Goal: Task Accomplishment & Management: Complete application form

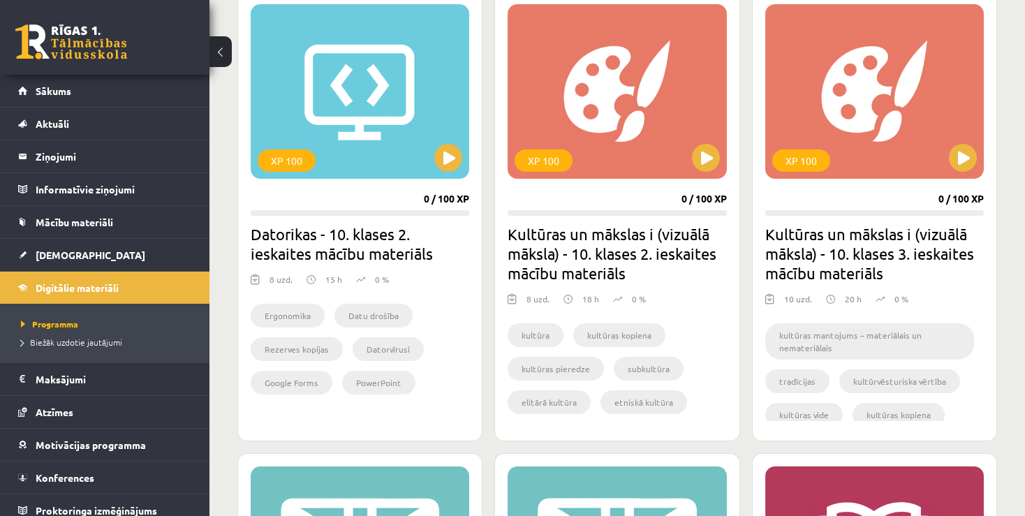
scroll to position [1313, 0]
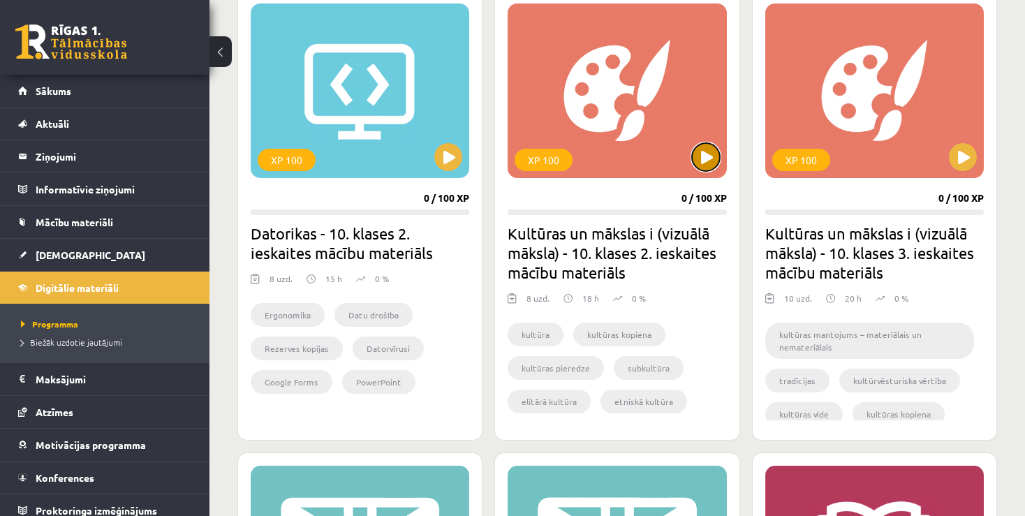
click at [714, 147] on button at bounding box center [706, 157] width 28 height 28
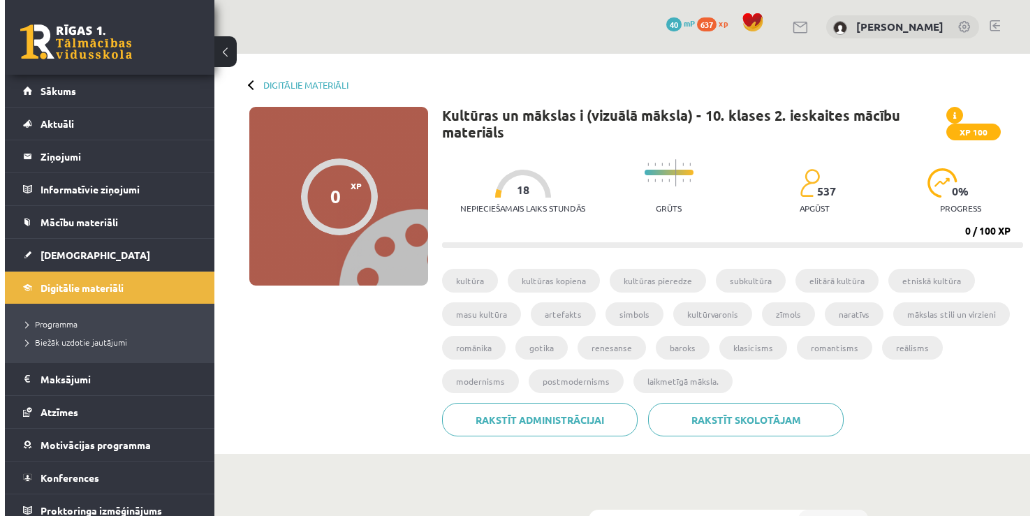
scroll to position [175, 0]
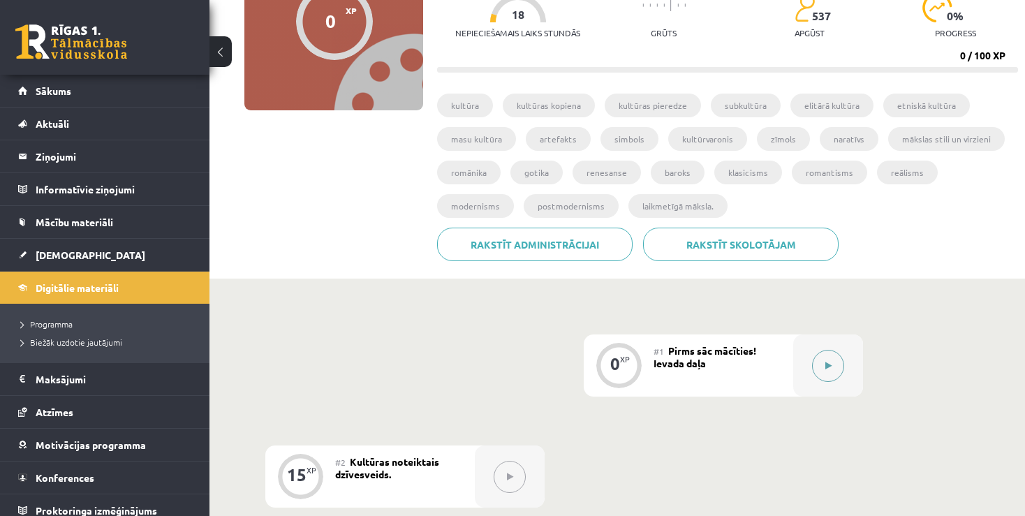
click at [836, 358] on button at bounding box center [828, 366] width 32 height 32
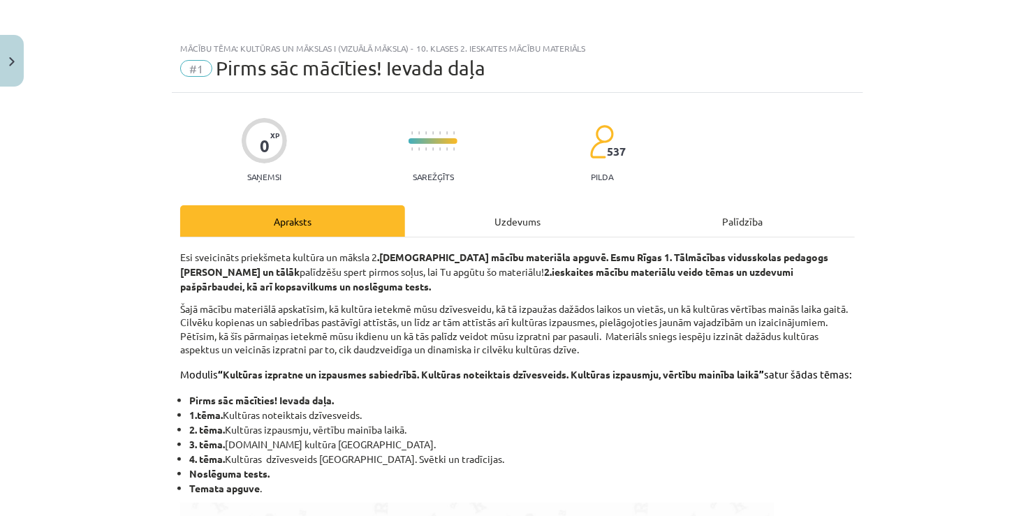
click at [1016, 434] on div "Mācību tēma: Kultūras un mākslas i (vizuālā māksla) - 10. klases 2. ieskaites m…" at bounding box center [517, 258] width 1035 height 516
click at [746, 422] on li "1.tēma. Kultūras noteiktais dzīvesveids." at bounding box center [521, 415] width 665 height 15
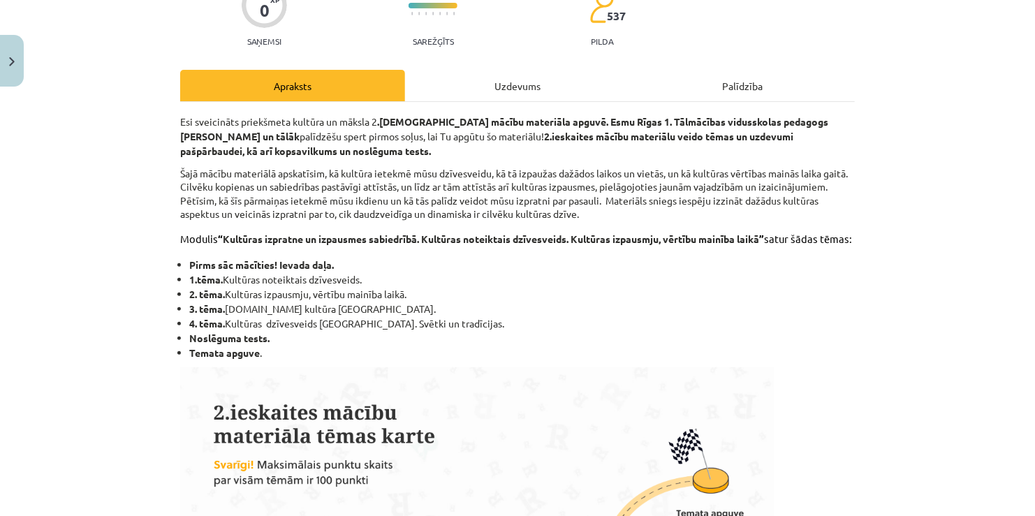
scroll to position [140, 0]
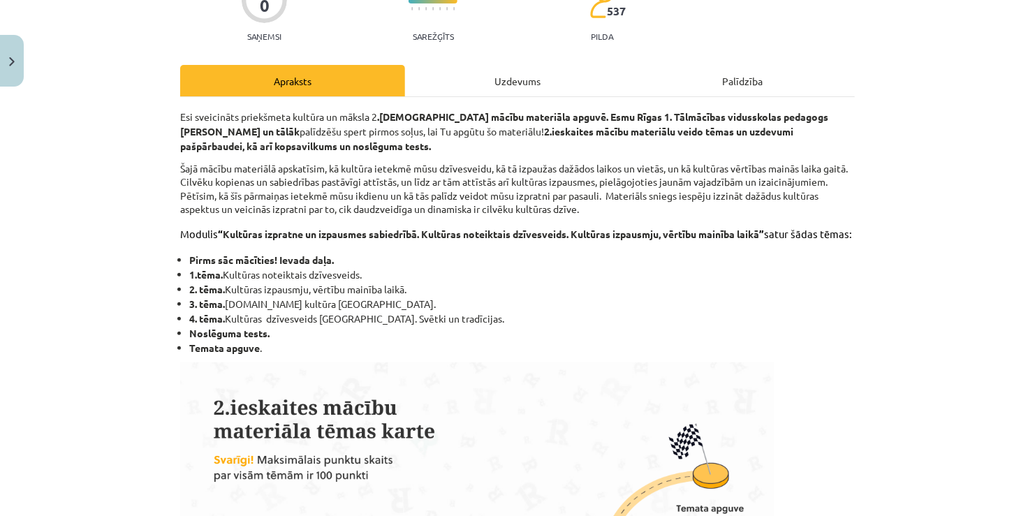
click at [504, 84] on div "Uzdevums" at bounding box center [517, 80] width 225 height 31
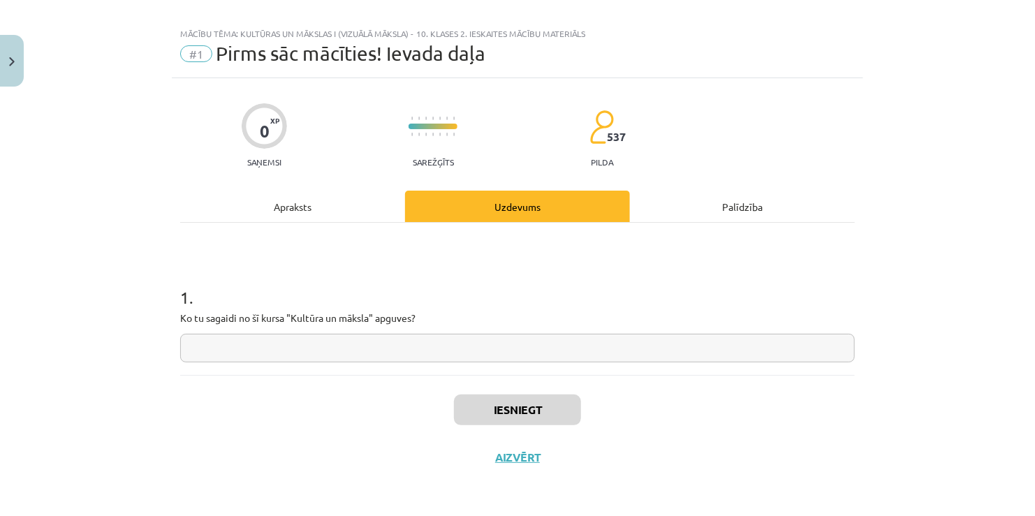
scroll to position [14, 0]
click at [303, 213] on div "Apraksts" at bounding box center [292, 206] width 225 height 31
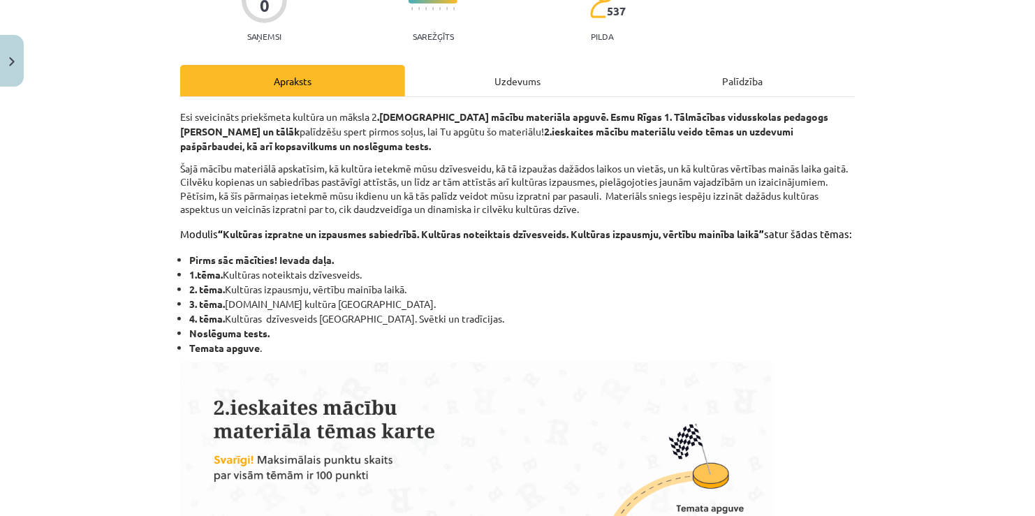
click at [512, 69] on div "Uzdevums" at bounding box center [517, 80] width 225 height 31
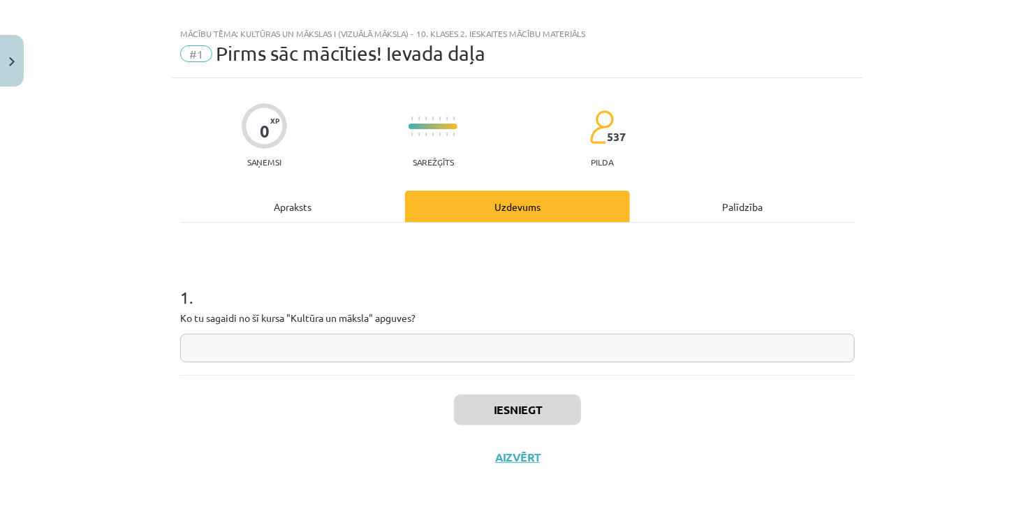
scroll to position [14, 0]
click at [312, 352] on input "text" at bounding box center [517, 348] width 675 height 29
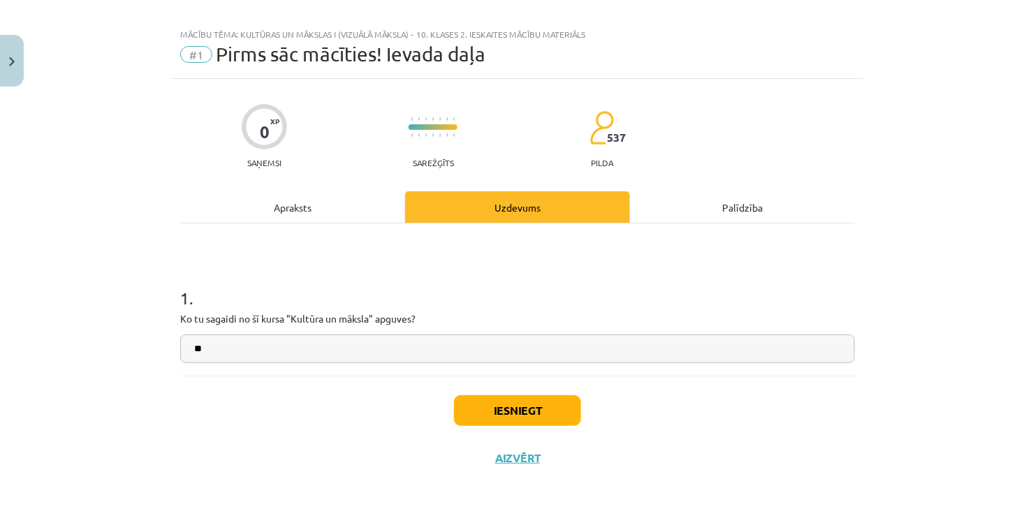
type input "*"
type input "*******"
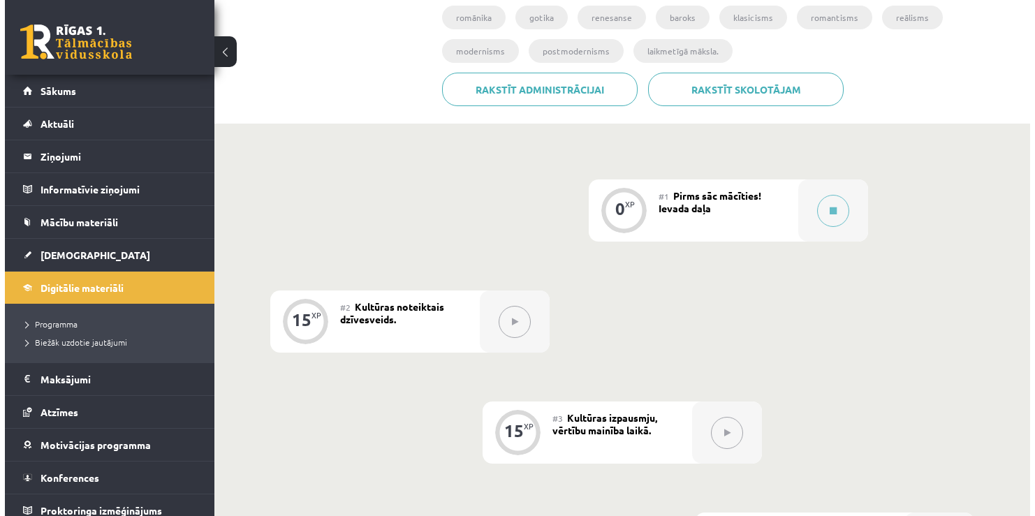
scroll to position [429, 0]
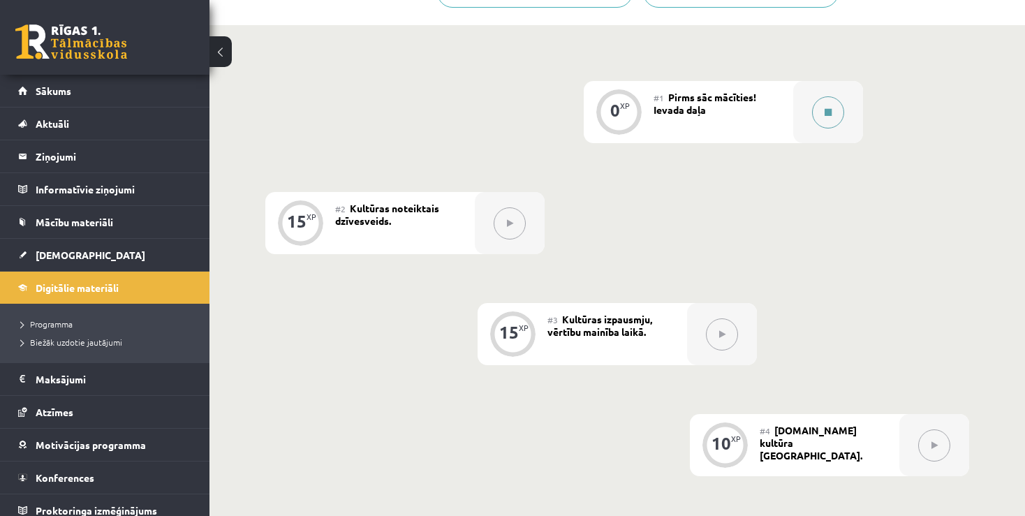
click at [825, 123] on button at bounding box center [828, 112] width 32 height 32
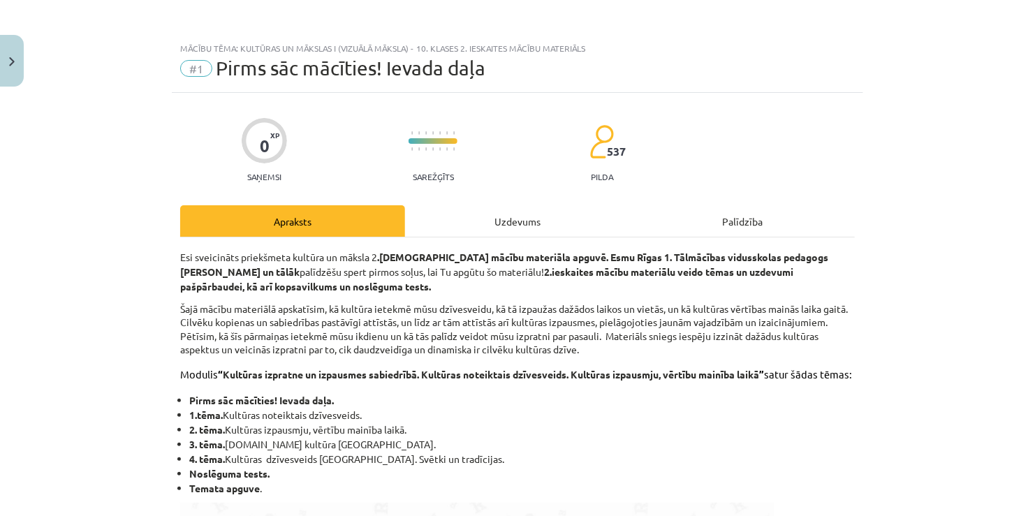
click at [535, 226] on div "Uzdevums" at bounding box center [517, 220] width 225 height 31
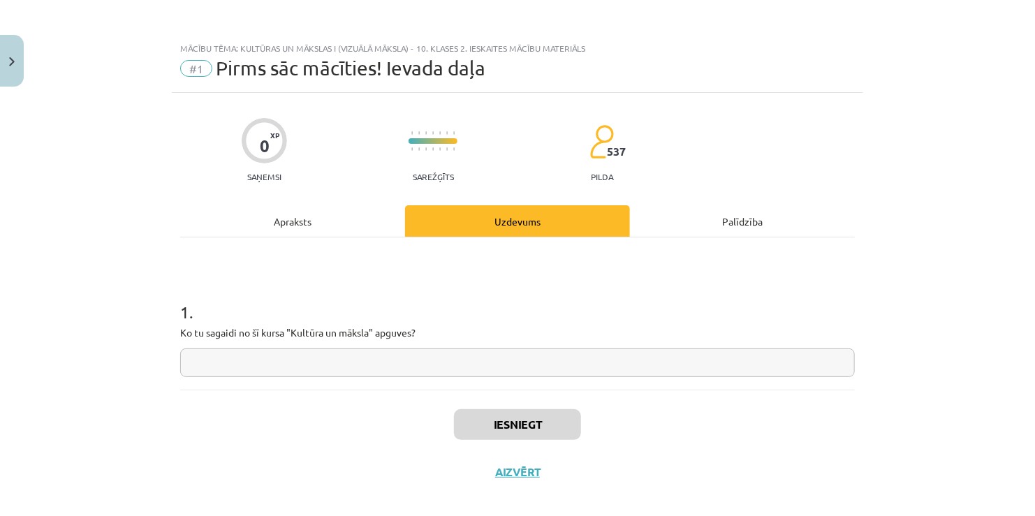
scroll to position [14, 0]
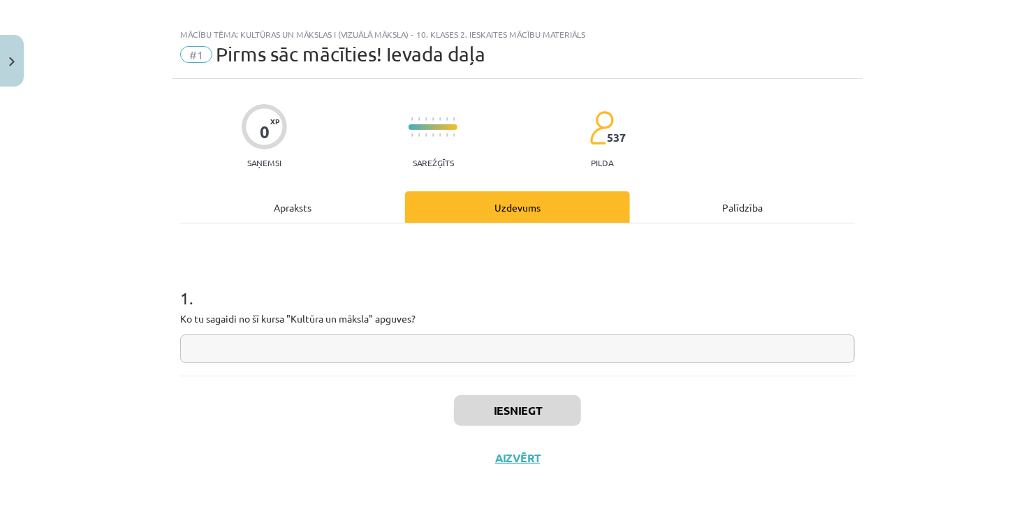
click at [340, 356] on input "text" at bounding box center [517, 348] width 675 height 29
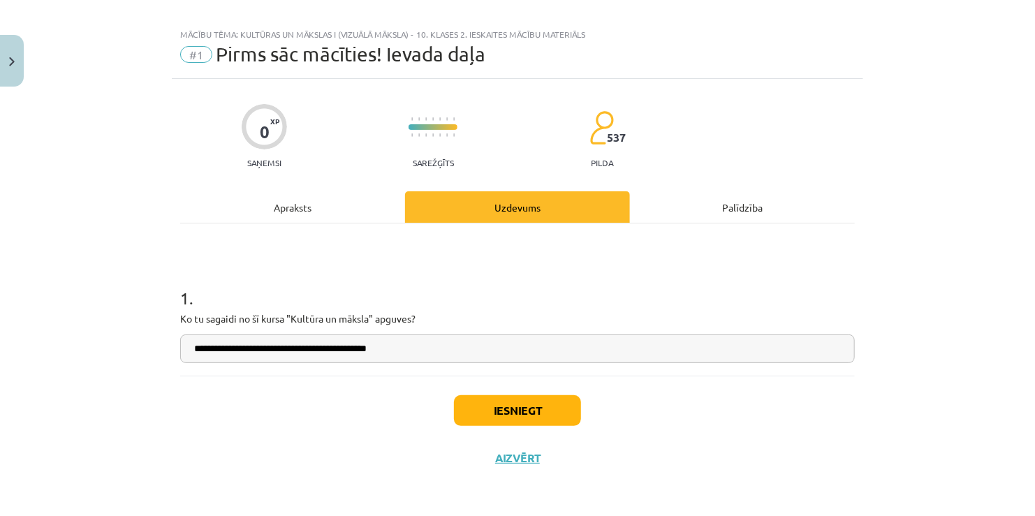
type input "**********"
click at [543, 406] on button "Iesniegt" at bounding box center [517, 410] width 127 height 31
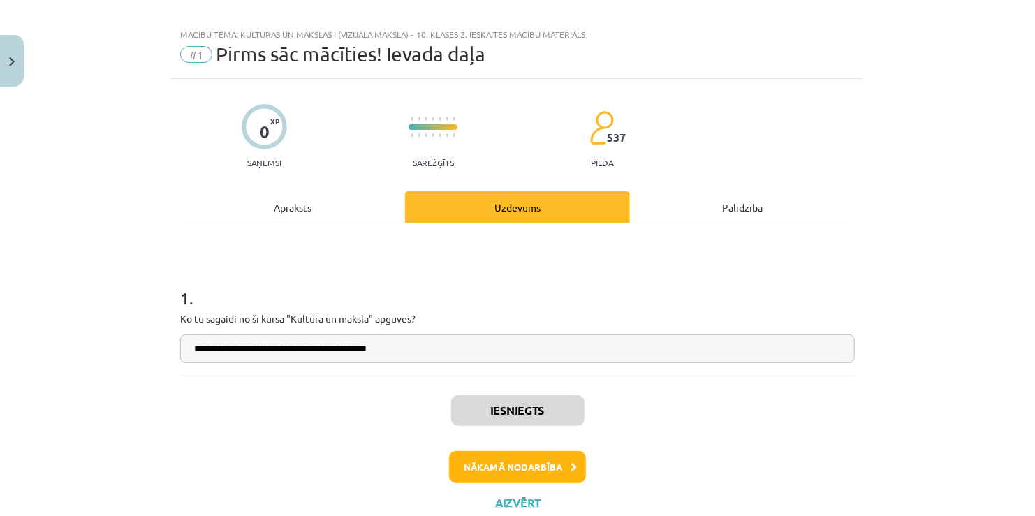
scroll to position [429, 0]
click at [491, 458] on button "Nākamā nodarbība" at bounding box center [517, 467] width 137 height 32
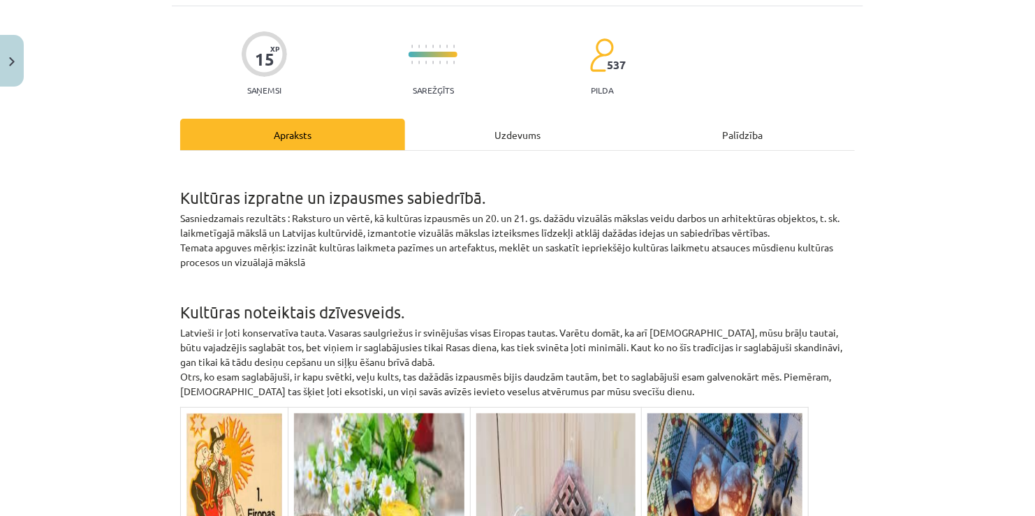
scroll to position [78, 0]
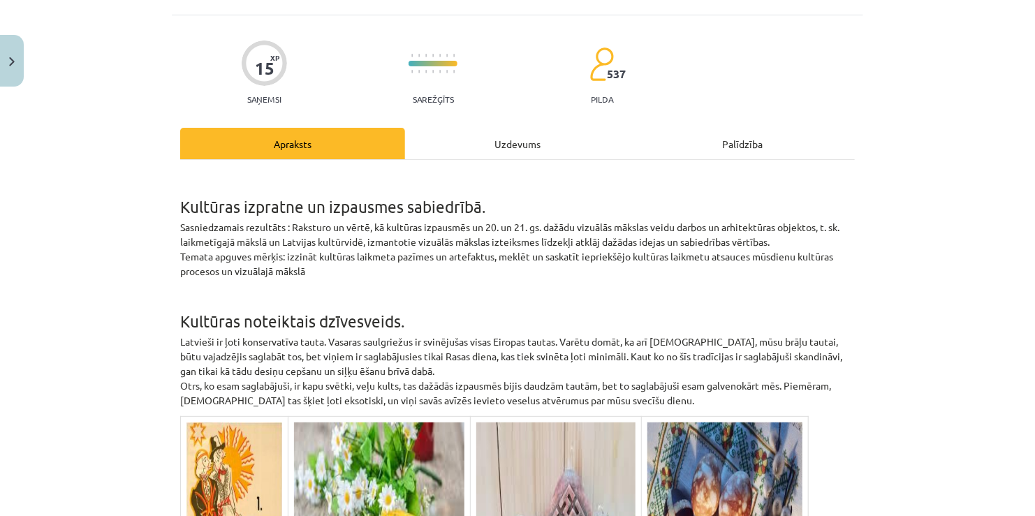
click at [559, 154] on div "Uzdevums" at bounding box center [517, 143] width 225 height 31
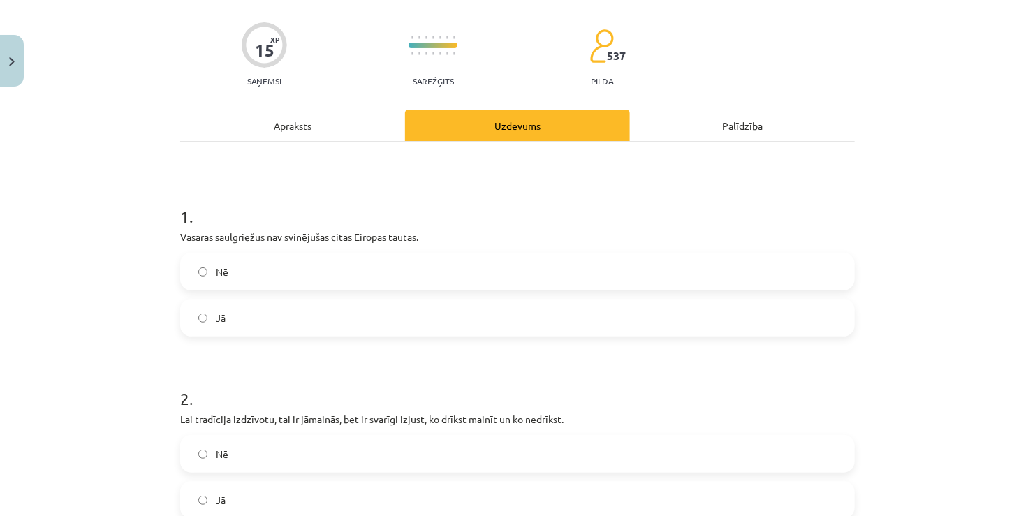
scroll to position [60, 0]
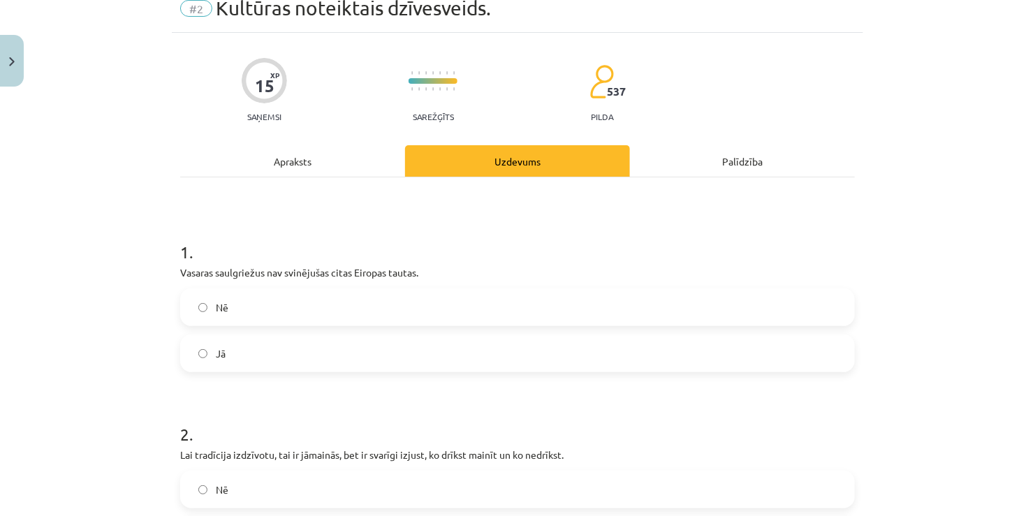
click at [290, 162] on div "Apraksts" at bounding box center [292, 160] width 225 height 31
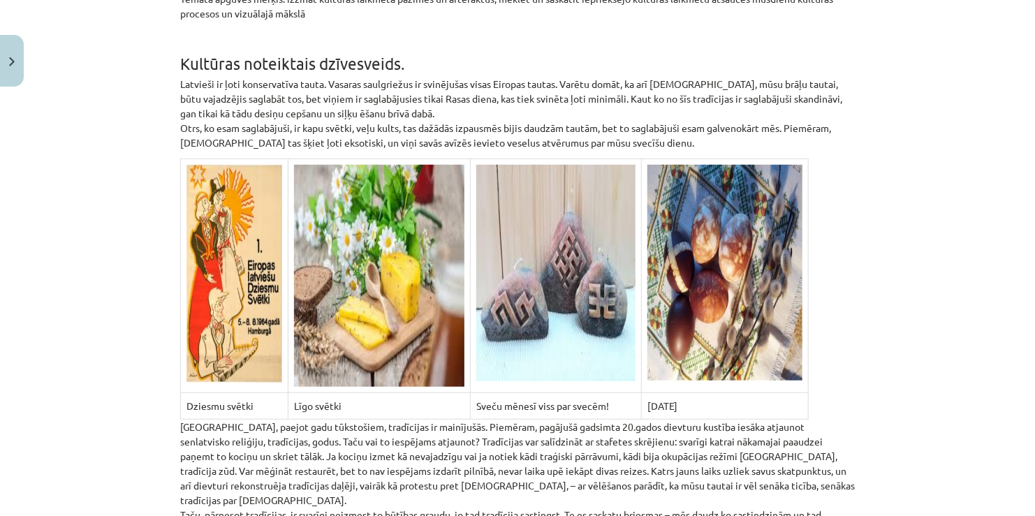
scroll to position [0, 0]
